Goal: Task Accomplishment & Management: Manage account settings

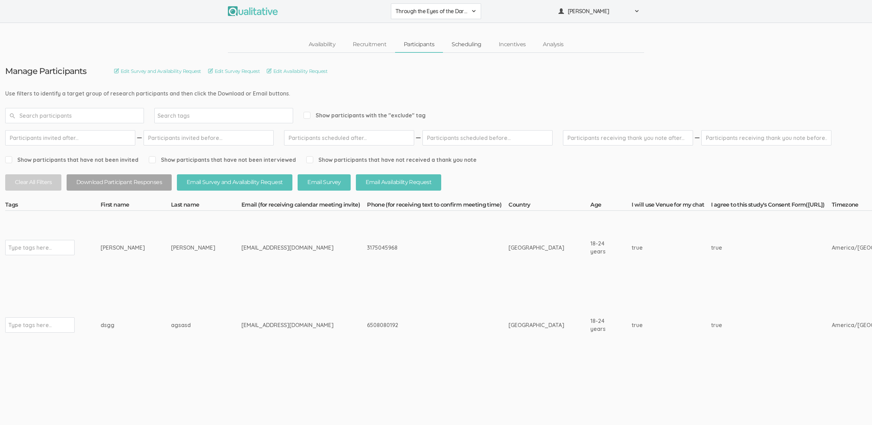
click at [470, 46] on link "Scheduling" at bounding box center [466, 44] width 47 height 15
click at [469, 45] on link "Scheduling" at bounding box center [466, 44] width 47 height 15
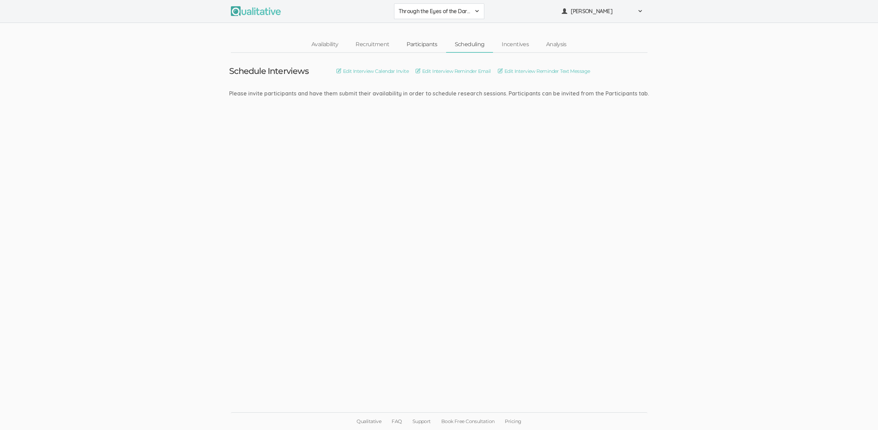
click at [410, 45] on link "Participants" at bounding box center [422, 44] width 48 height 15
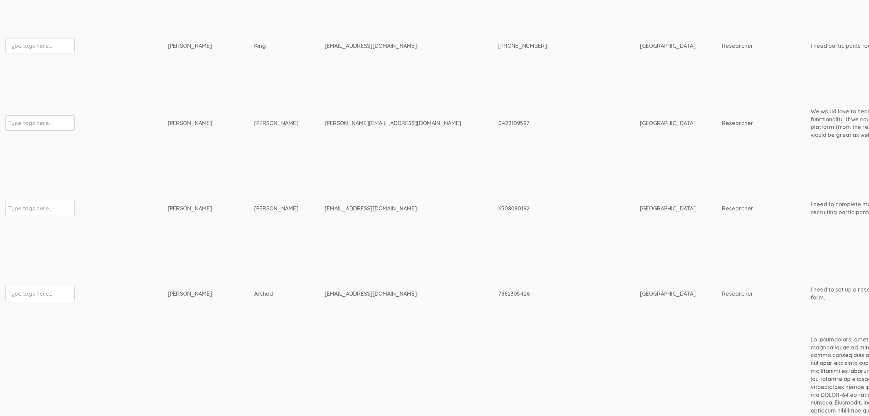
scroll to position [1148, 2182]
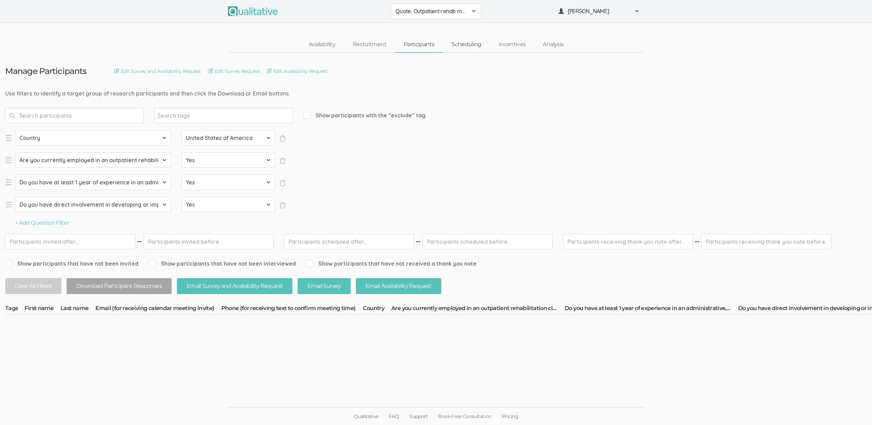
click at [473, 42] on link "Scheduling" at bounding box center [466, 44] width 47 height 15
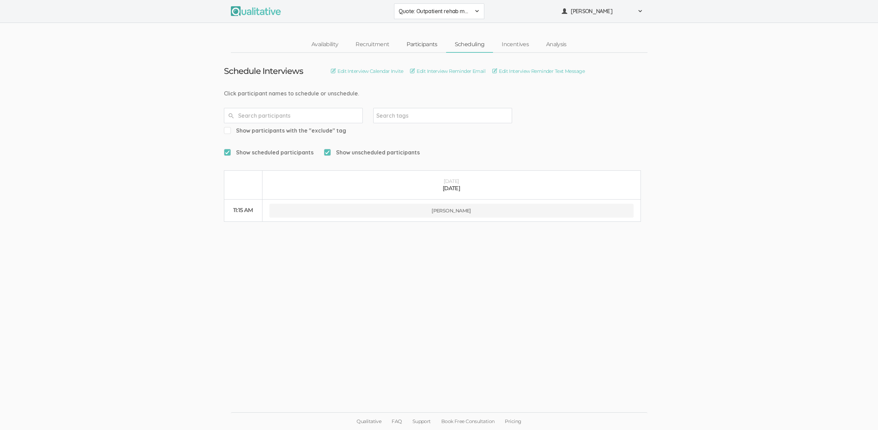
click at [417, 39] on link "Participants" at bounding box center [422, 44] width 48 height 15
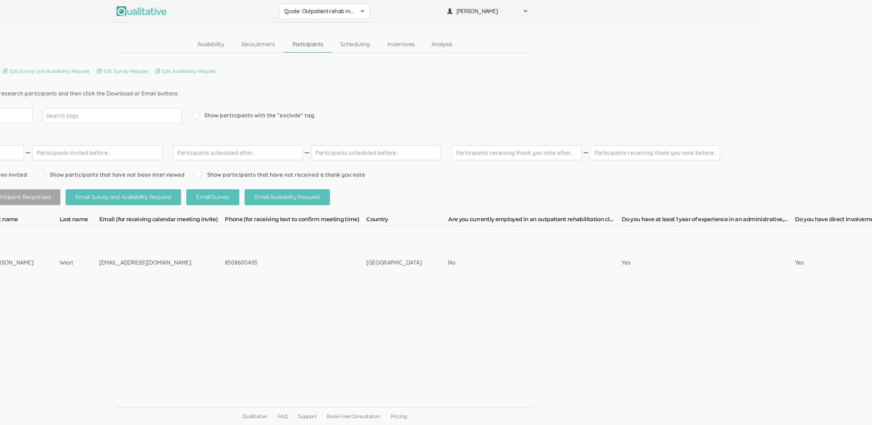
scroll to position [5, 0]
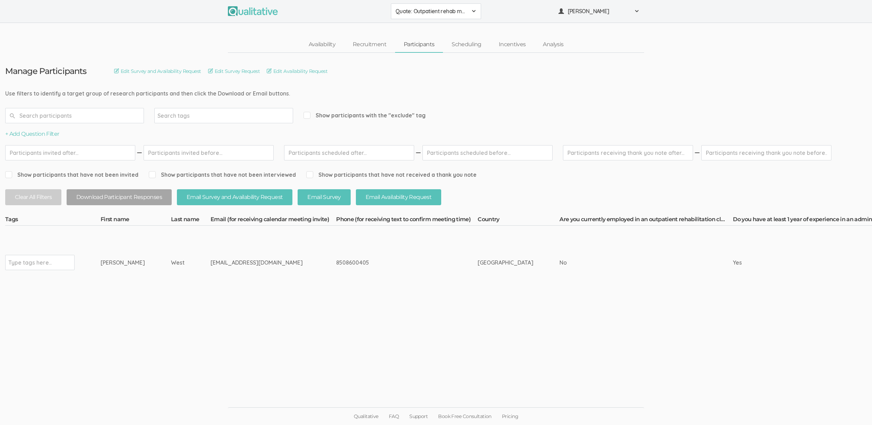
drag, startPoint x: 178, startPoint y: 257, endPoint x: 86, endPoint y: 262, distance: 91.4
copy tr "Type tags here... Kaitlyn West"
drag, startPoint x: 230, startPoint y: 261, endPoint x: 100, endPoint y: 258, distance: 130.2
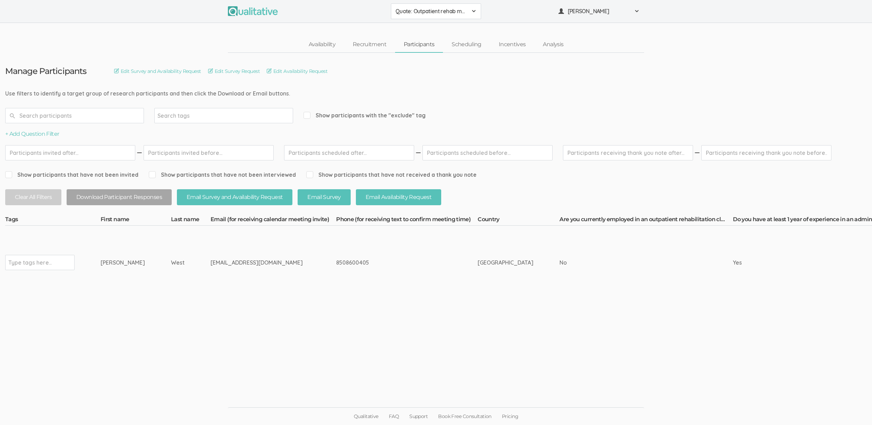
click at [100, 258] on td "Type tags here..." at bounding box center [52, 263] width 95 height 74
drag, startPoint x: 93, startPoint y: 253, endPoint x: 345, endPoint y: 252, distance: 252.3
drag, startPoint x: 596, startPoint y: 216, endPoint x: 675, endPoint y: 218, distance: 79.1
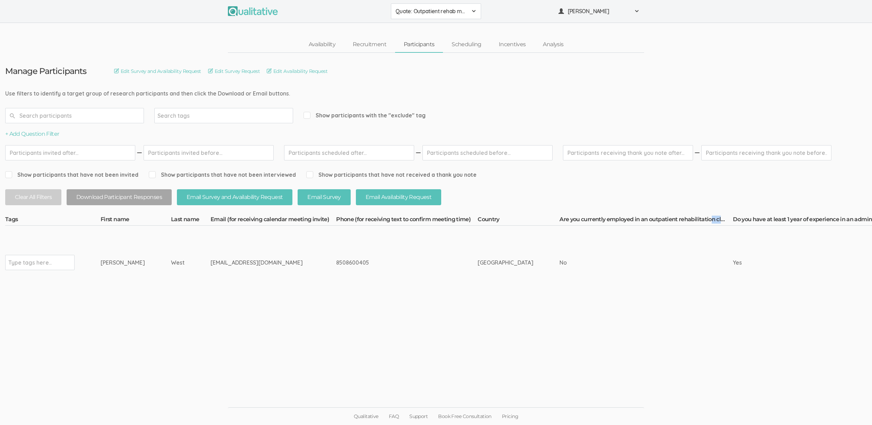
click at [675, 218] on th "Are you currently employed in an outpatient rehabilitation clinic that provides…" at bounding box center [647, 221] width 174 height 10
click at [675, 217] on th "Are you currently employed in an outpatient rehabilitation clinic that provides…" at bounding box center [647, 221] width 174 height 10
click at [622, 216] on th "Are you currently employed in an outpatient rehabilitation clinic that provides…" at bounding box center [647, 221] width 174 height 10
copy th "Are you currently employed in an outpatient rehabilitation clinic that provides…"
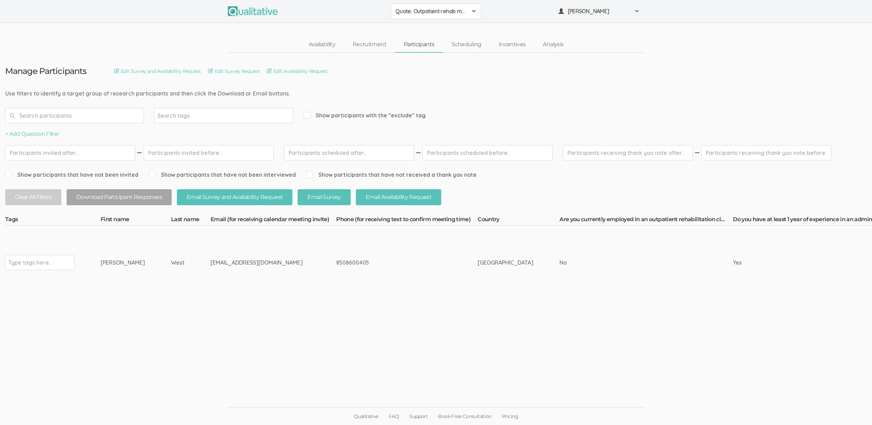
click at [282, 264] on td "[EMAIL_ADDRESS][DOMAIN_NAME]" at bounding box center [274, 263] width 126 height 74
click at [123, 264] on td "[PERSON_NAME]" at bounding box center [136, 263] width 70 height 74
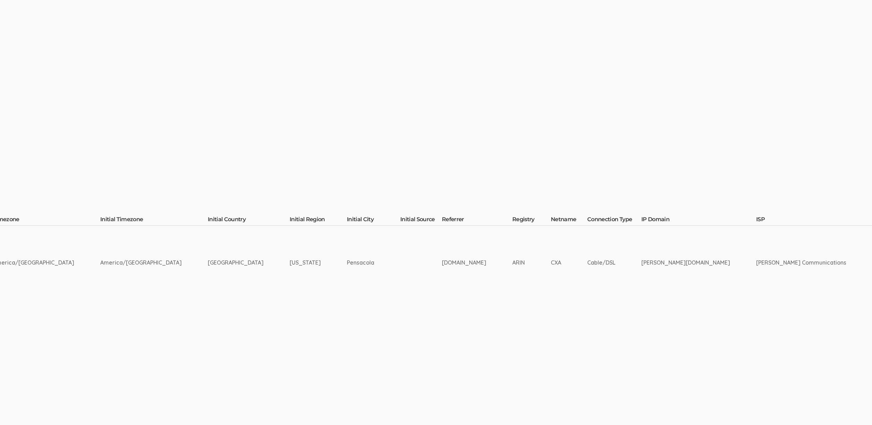
scroll to position [5, 2005]
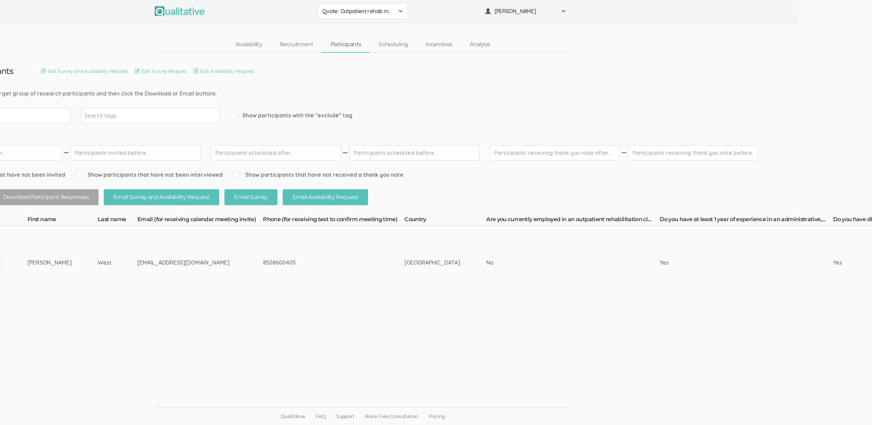
scroll to position [5, 54]
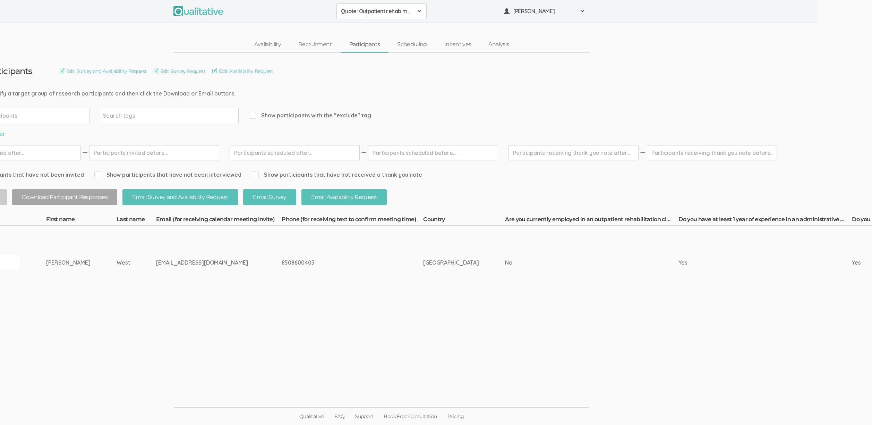
click at [281, 357] on ui-view "Manage Participants Edit Survey and Availability Request Edit Survey Request Ed…" at bounding box center [382, 213] width 872 height 320
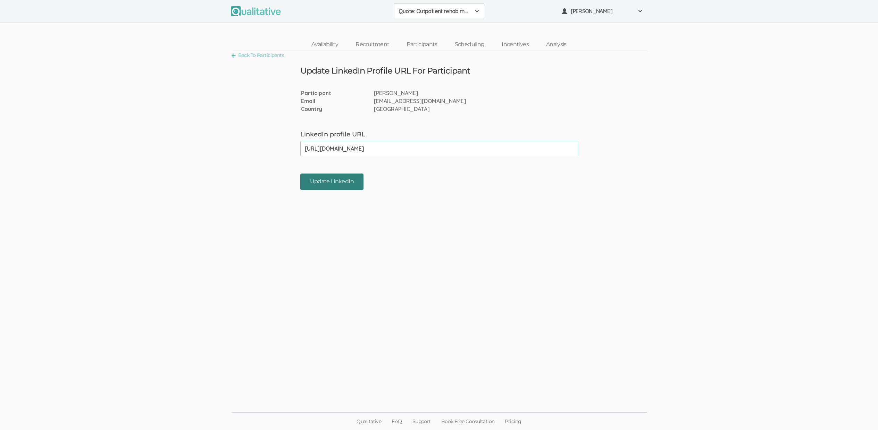
type input "[URL][DOMAIN_NAME]"
drag, startPoint x: 345, startPoint y: 180, endPoint x: 349, endPoint y: 180, distance: 4.2
click at [345, 180] on input "Update LinkedIn" at bounding box center [331, 182] width 63 height 16
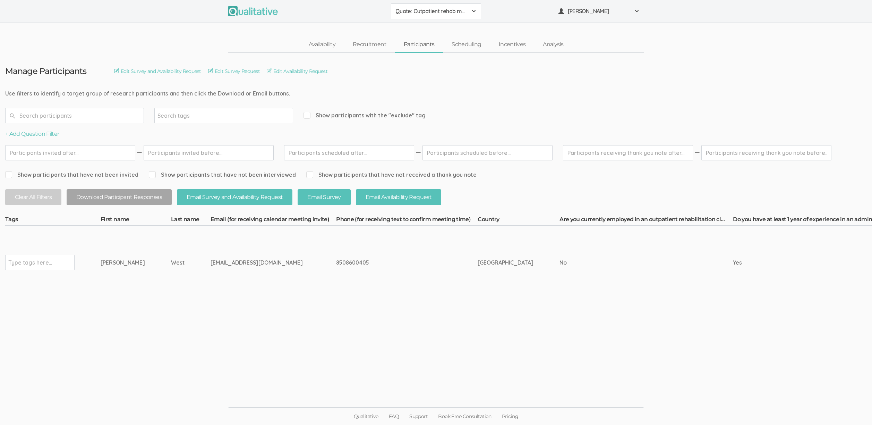
click at [247, 350] on ui-view "Manage Participants Edit Survey and Availability Request Edit Survey Request Ed…" at bounding box center [436, 213] width 872 height 320
click at [208, 331] on ui-view "Manage Participants Edit Survey and Availability Request Edit Survey Request Ed…" at bounding box center [436, 213] width 872 height 320
click at [379, 44] on link "Recruitment" at bounding box center [369, 44] width 51 height 15
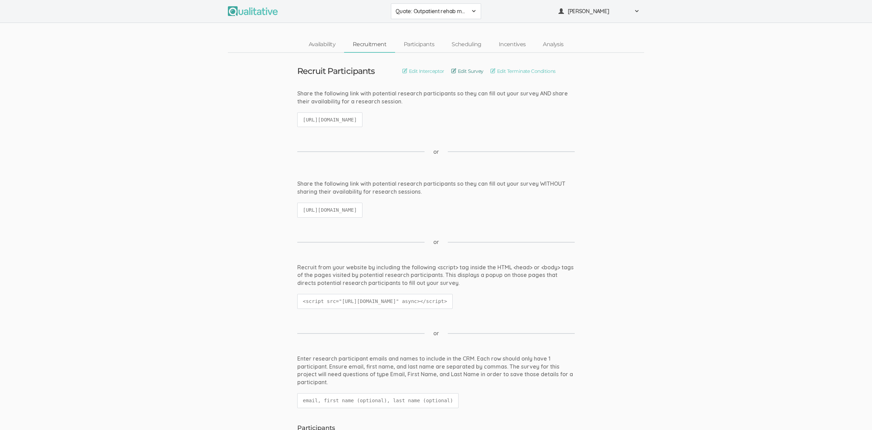
click at [464, 74] on link "Edit Survey" at bounding box center [467, 71] width 32 height 8
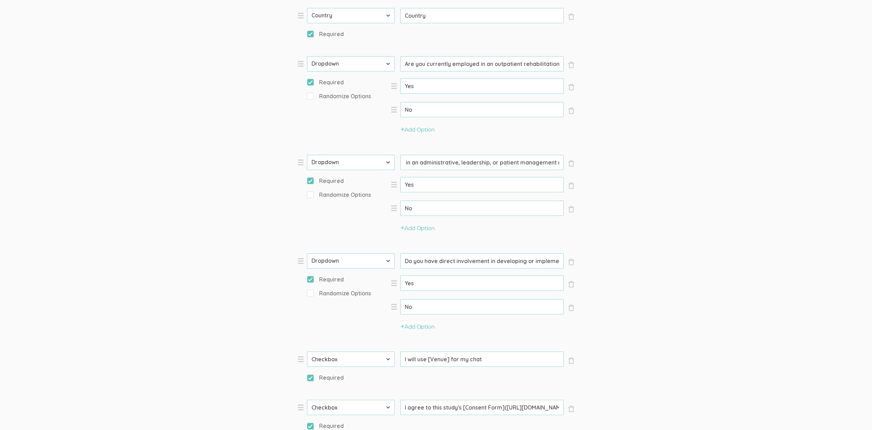
scroll to position [0, 119]
drag, startPoint x: 538, startPoint y: 163, endPoint x: 595, endPoint y: 159, distance: 57.8
click at [595, 159] on form "Question text can be formatted using Markdown syntax. Enabled Title [Incentive …" at bounding box center [436, 125] width 872 height 1022
drag, startPoint x: 529, startPoint y: 266, endPoint x: 723, endPoint y: 260, distance: 193.7
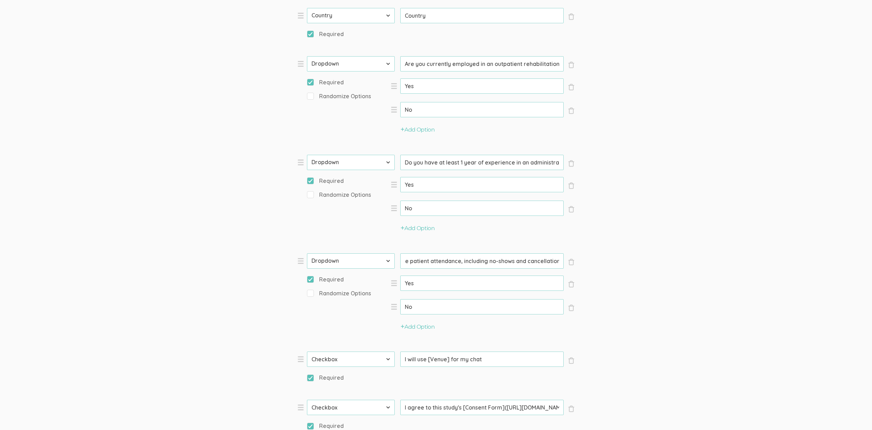
click at [723, 260] on form "Question text can be formatted using Markdown syntax. Enabled Title [Incentive …" at bounding box center [436, 125] width 872 height 1022
click at [753, 251] on form "Question text can be formatted using Markdown syntax. Enabled Title [Incentive …" at bounding box center [436, 125] width 872 height 1022
click at [505, 64] on input "Are you currently employed in an outpatient rehabilitation clinic that provides…" at bounding box center [481, 63] width 163 height 15
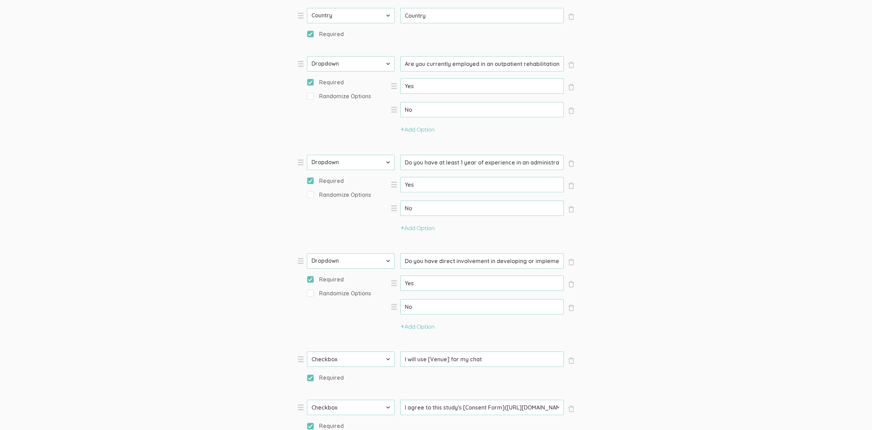
click at [505, 64] on input "Are you currently employed in an outpatient rehabilitation clinic that provides…" at bounding box center [481, 63] width 163 height 15
click at [822, 150] on form "Question text can be formatted using Markdown syntax. Enabled Title [Incentive …" at bounding box center [436, 125] width 872 height 1022
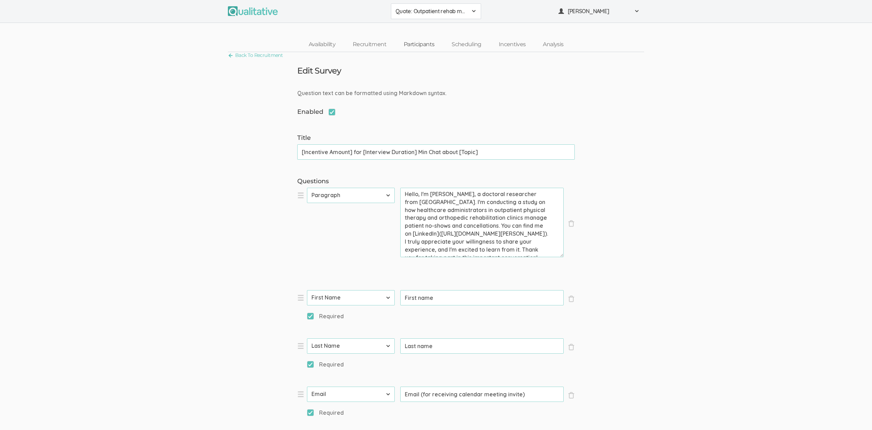
click at [425, 45] on link "Participants" at bounding box center [419, 44] width 48 height 15
